Goal: Find specific page/section: Find specific page/section

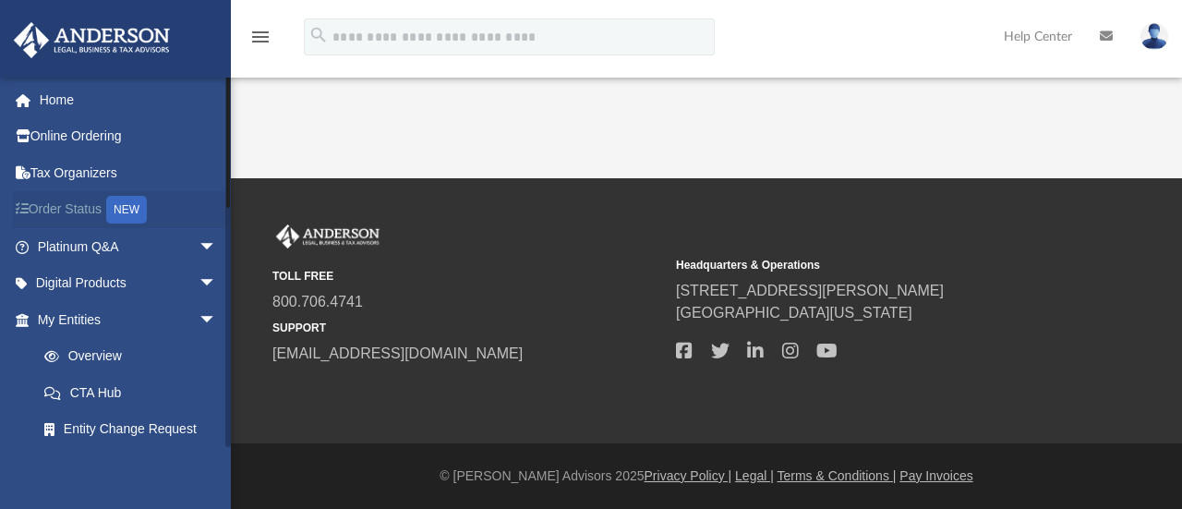
click at [72, 204] on link "Order Status NEW" at bounding box center [129, 210] width 232 height 38
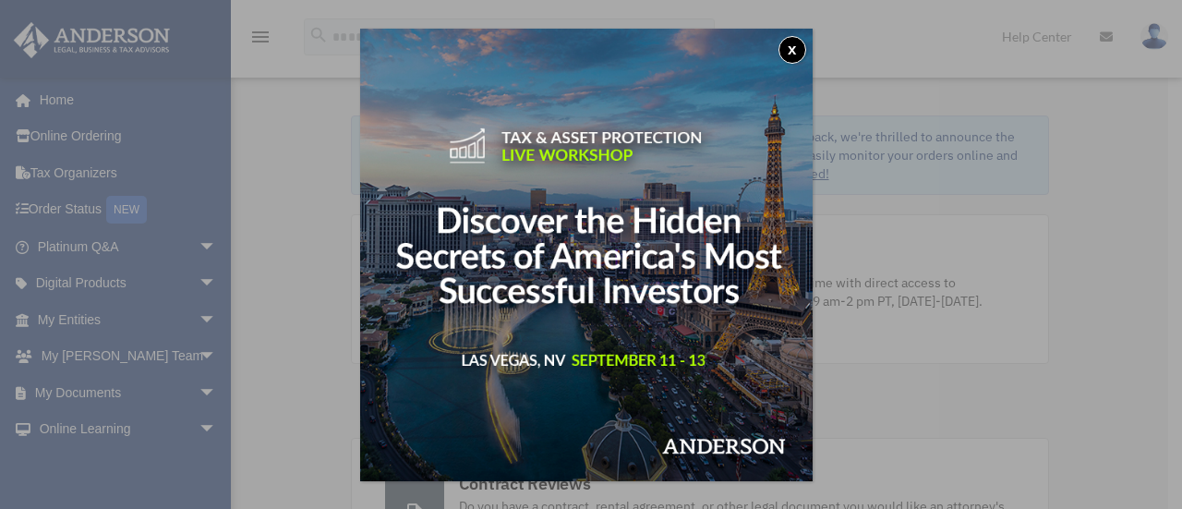
click at [795, 53] on button "x" at bounding box center [793, 50] width 28 height 28
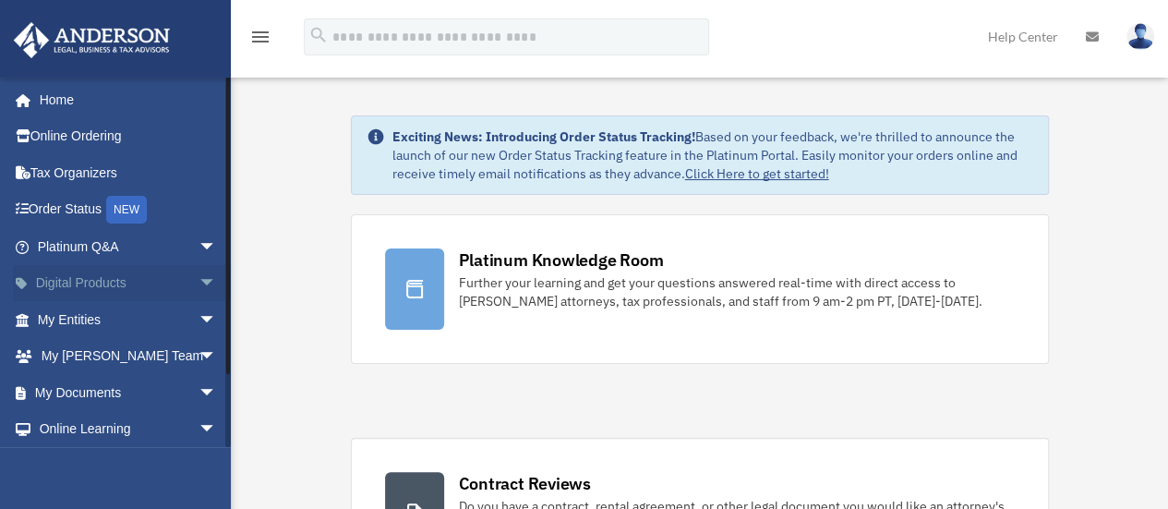
click at [199, 277] on span "arrow_drop_down" at bounding box center [217, 284] width 37 height 38
click at [199, 277] on span "arrow_drop_up" at bounding box center [217, 284] width 37 height 38
click at [199, 315] on span "arrow_drop_down" at bounding box center [217, 320] width 37 height 38
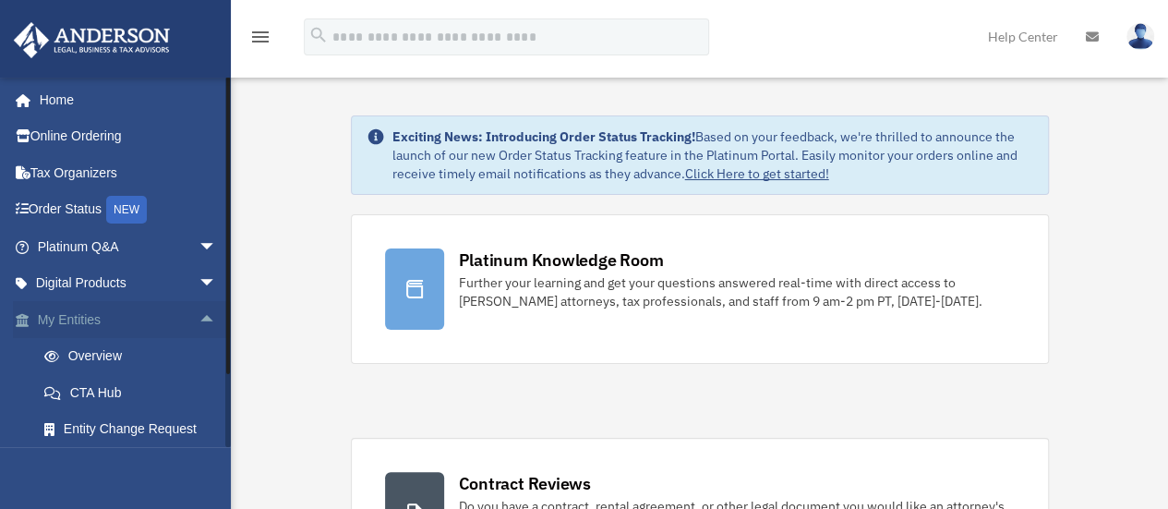
click at [199, 315] on span "arrow_drop_up" at bounding box center [217, 320] width 37 height 38
click at [199, 354] on span "arrow_drop_down" at bounding box center [217, 357] width 37 height 38
click at [142, 391] on link "My [PERSON_NAME] Team" at bounding box center [135, 403] width 219 height 59
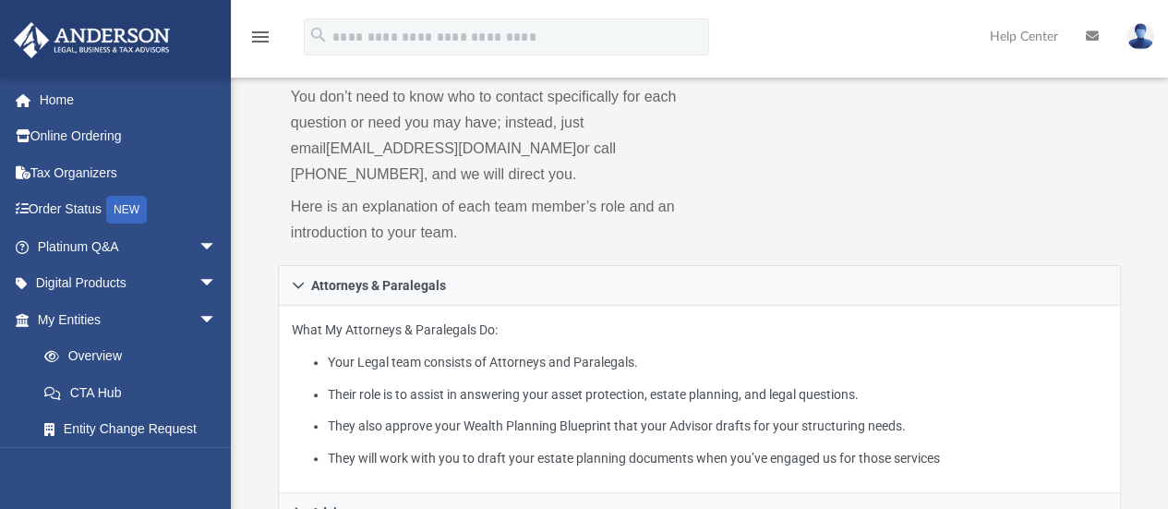
scroll to position [175, 0]
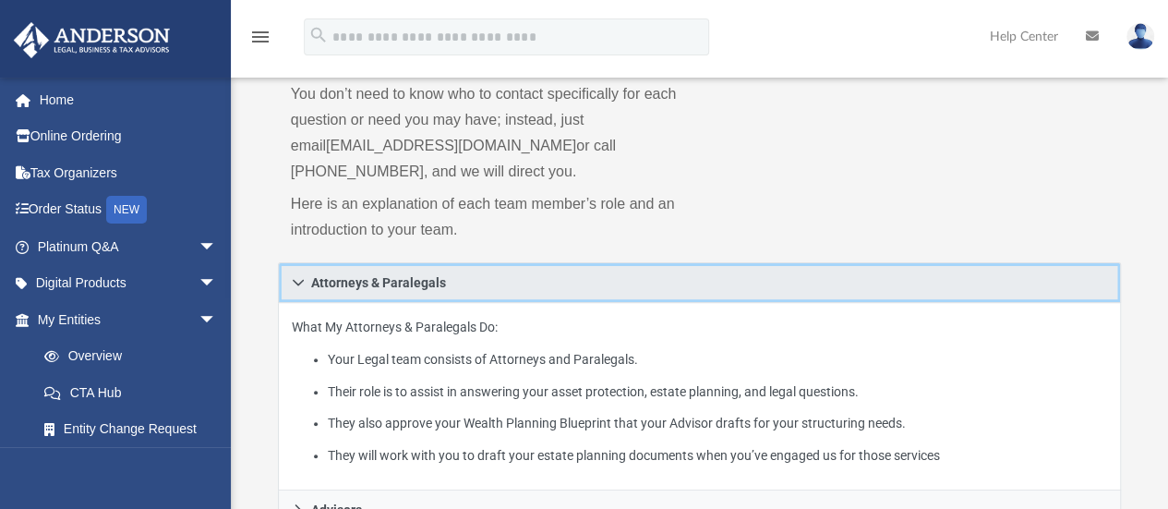
click at [296, 290] on link "Attorneys & Paralegals" at bounding box center [700, 282] width 844 height 41
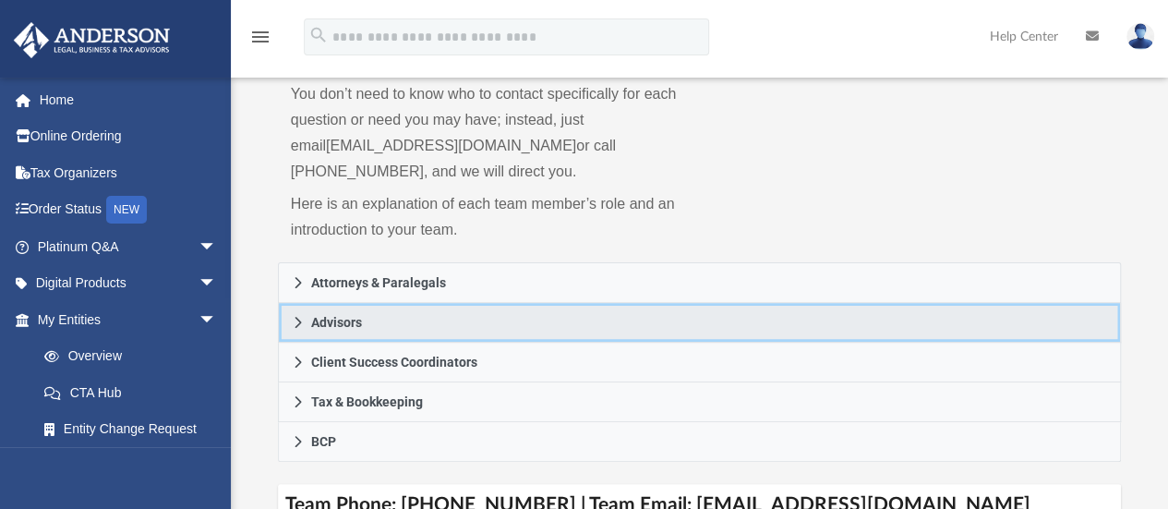
click at [297, 313] on link "Advisors" at bounding box center [700, 323] width 844 height 40
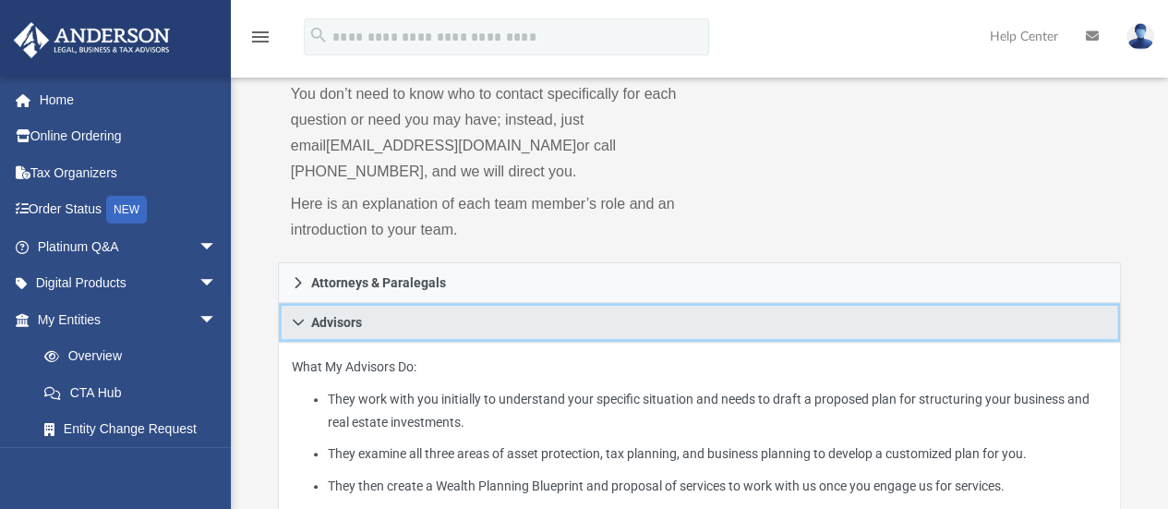
click at [297, 313] on link "Advisors" at bounding box center [700, 323] width 844 height 40
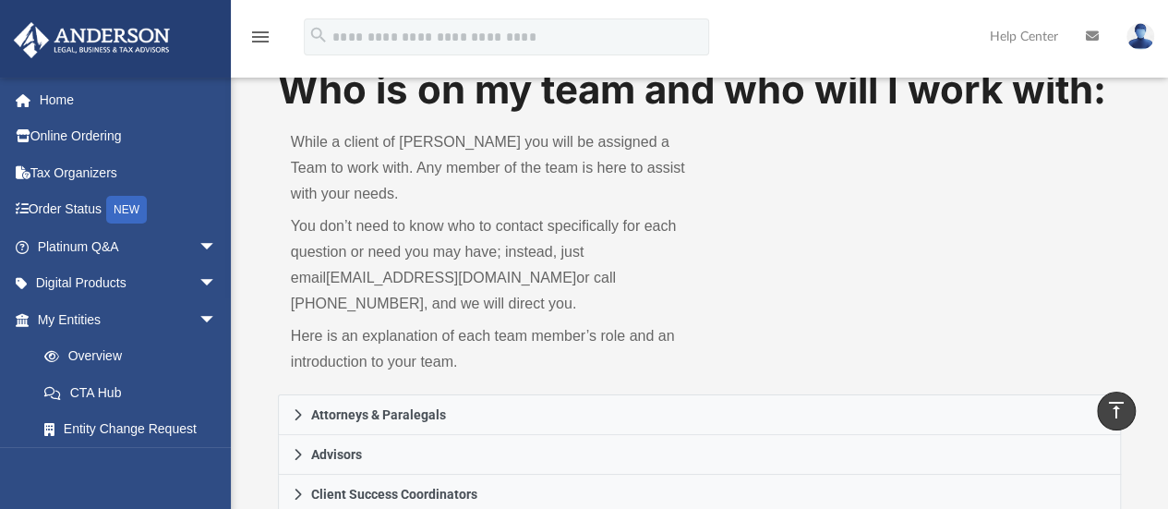
scroll to position [0, 0]
